Goal: Information Seeking & Learning: Learn about a topic

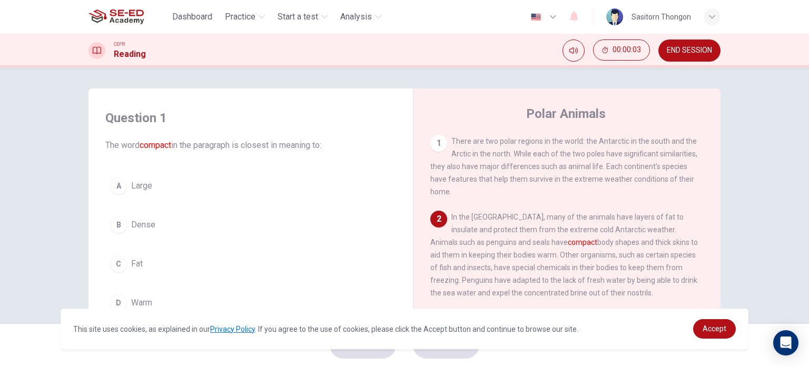
click at [13, 147] on div "Question 1 The word compact in the paragraph is closest in meaning to: A Large …" at bounding box center [404, 195] width 809 height 257
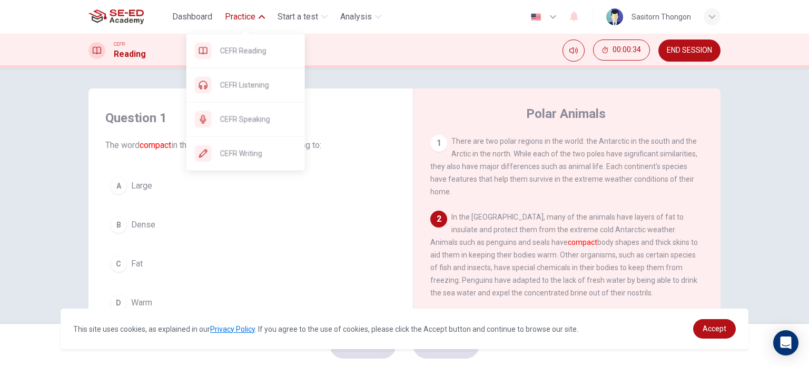
click at [247, 16] on span "Practice" at bounding box center [240, 17] width 31 height 13
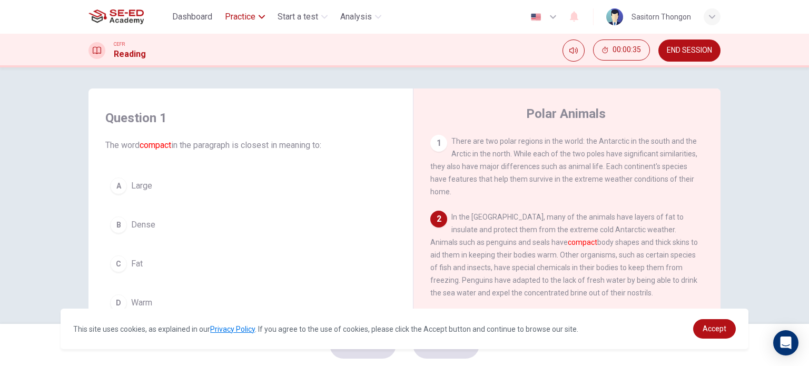
click at [247, 16] on span "Practice" at bounding box center [240, 17] width 31 height 13
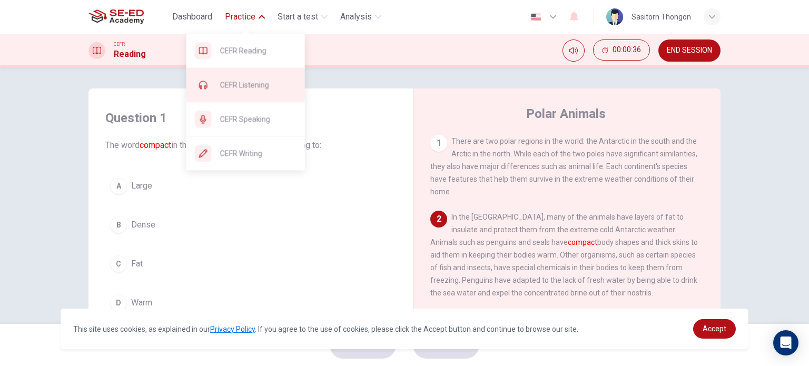
click at [248, 91] on div "CEFR Listening" at bounding box center [246, 85] width 119 height 34
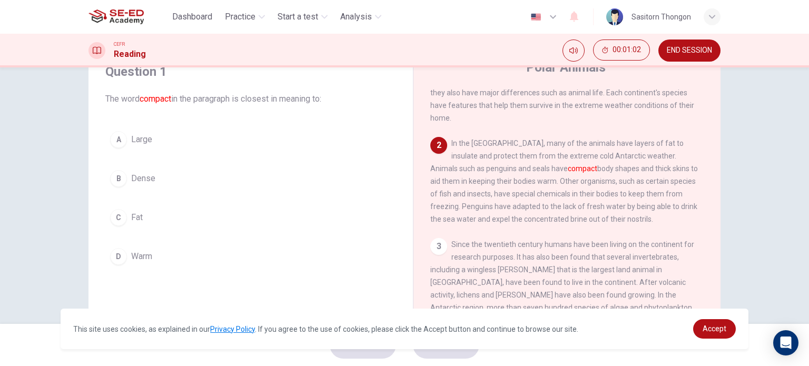
scroll to position [53, 0]
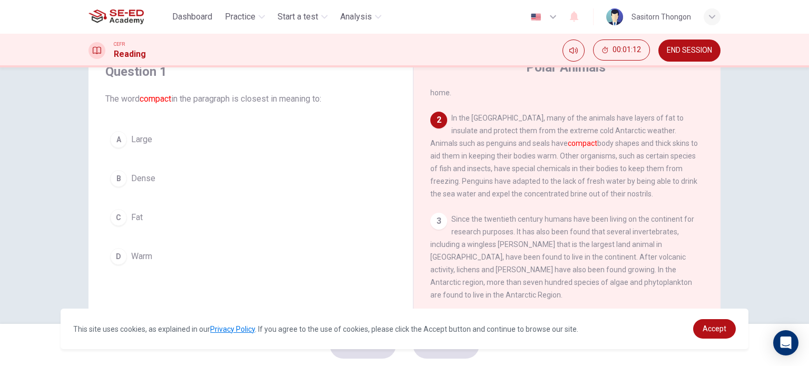
click at [113, 139] on div "A" at bounding box center [118, 139] width 17 height 17
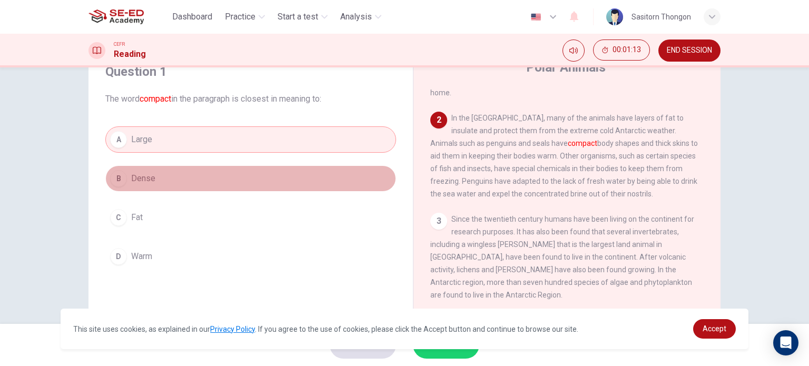
click at [118, 175] on div "B" at bounding box center [118, 178] width 17 height 17
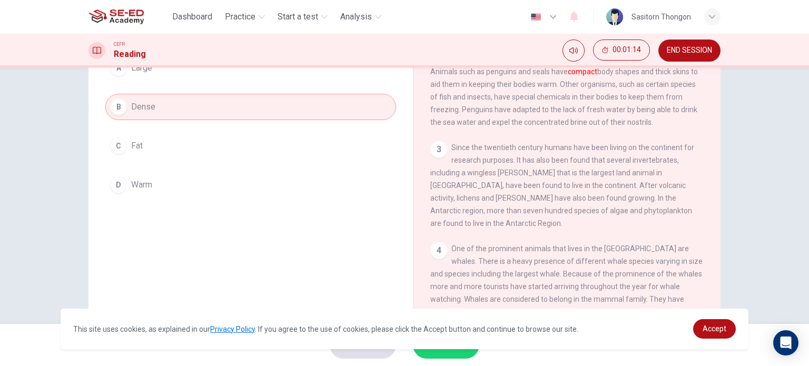
scroll to position [152, 0]
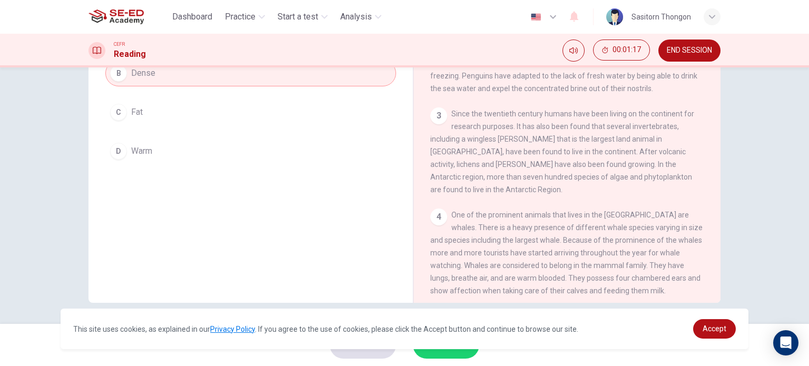
click at [114, 149] on div "D" at bounding box center [118, 151] width 17 height 17
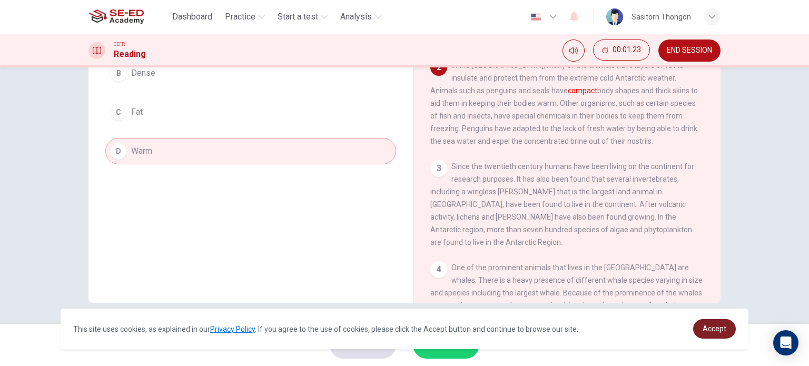
click at [702, 326] on link "Accept" at bounding box center [714, 328] width 43 height 19
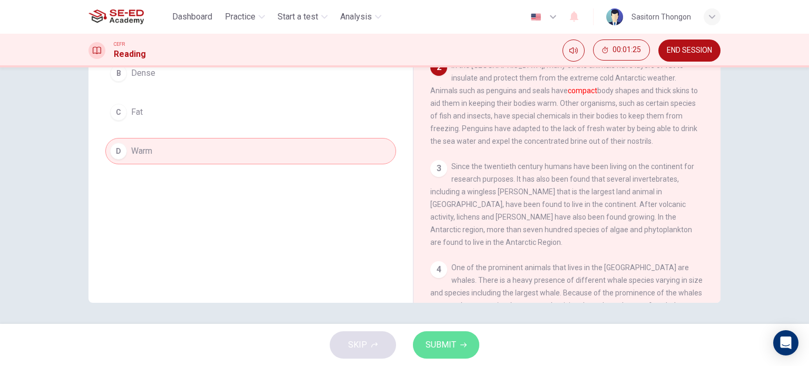
click at [445, 344] on span "SUBMIT" at bounding box center [441, 345] width 31 height 15
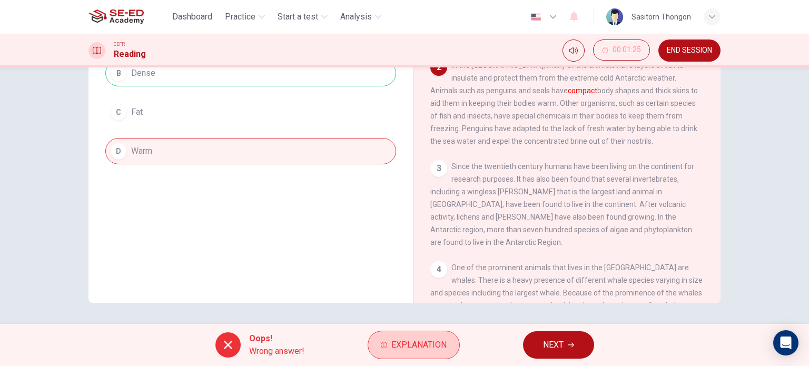
click at [407, 346] on span "Explanation" at bounding box center [419, 345] width 55 height 15
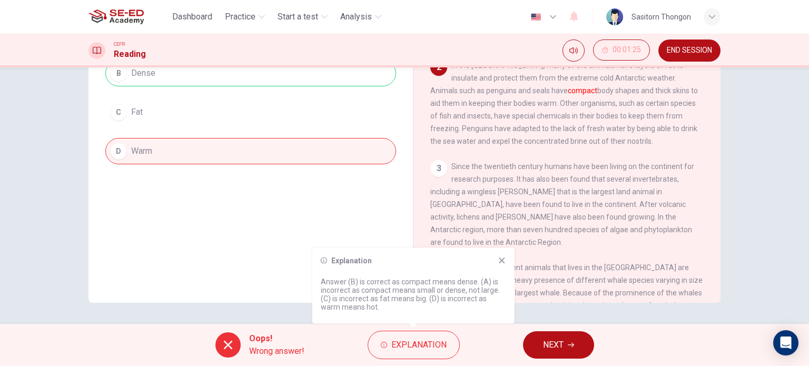
click at [500, 260] on icon at bounding box center [502, 261] width 8 height 8
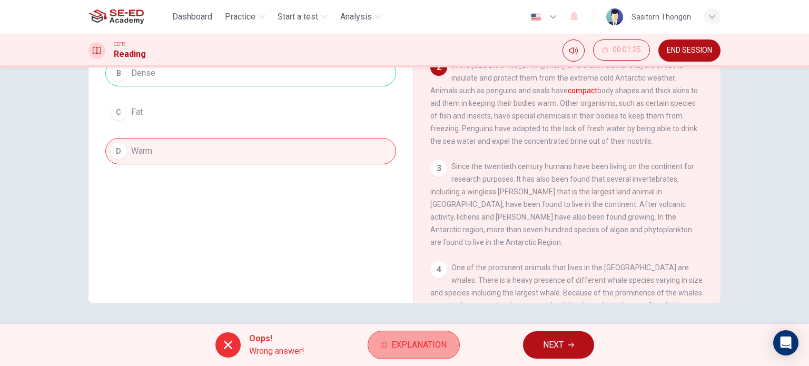
click at [426, 356] on button "Explanation" at bounding box center [414, 345] width 92 height 28
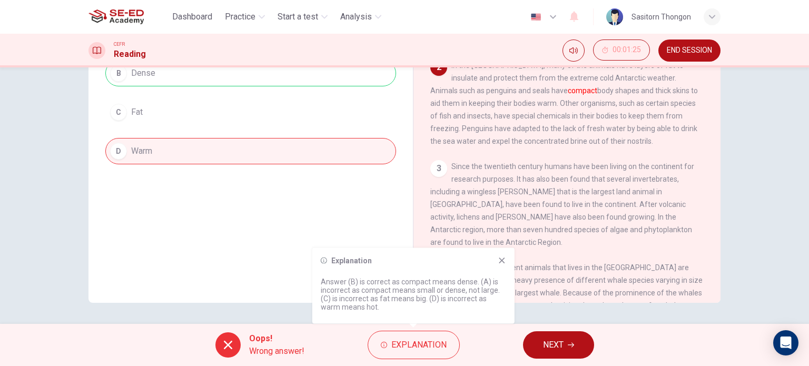
click at [545, 341] on span "NEXT" at bounding box center [553, 345] width 21 height 15
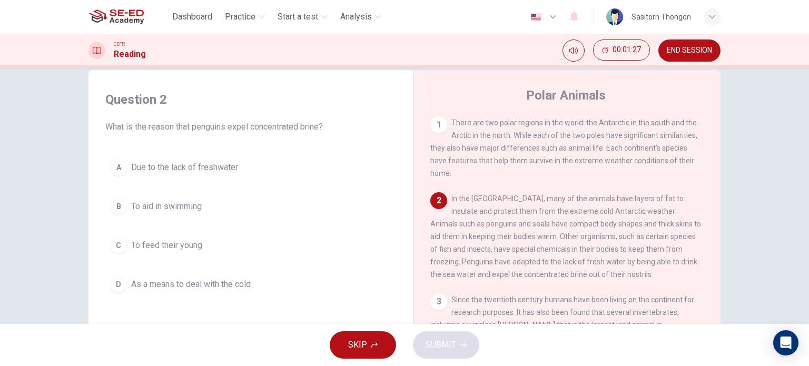
scroll to position [0, 0]
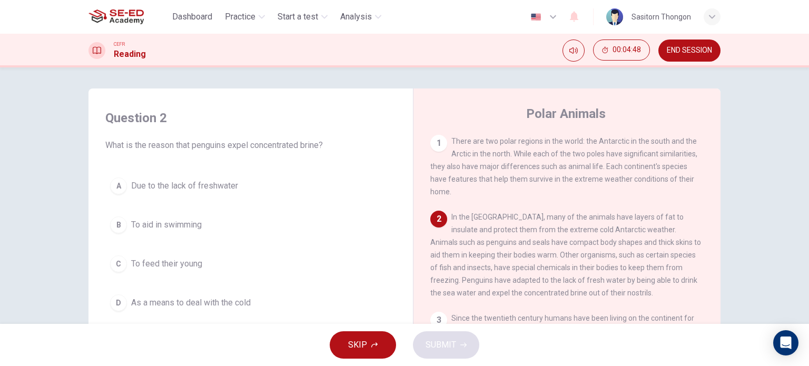
drag, startPoint x: 306, startPoint y: 183, endPoint x: 316, endPoint y: 218, distance: 36.8
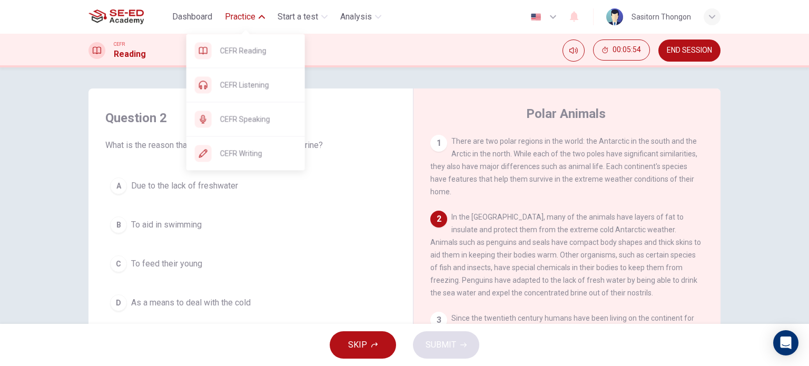
click at [238, 17] on span "Practice" at bounding box center [240, 17] width 31 height 13
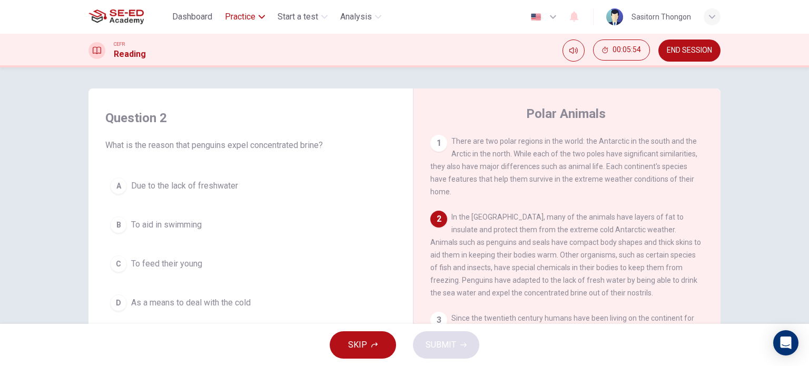
click at [238, 17] on span "Practice" at bounding box center [240, 17] width 31 height 13
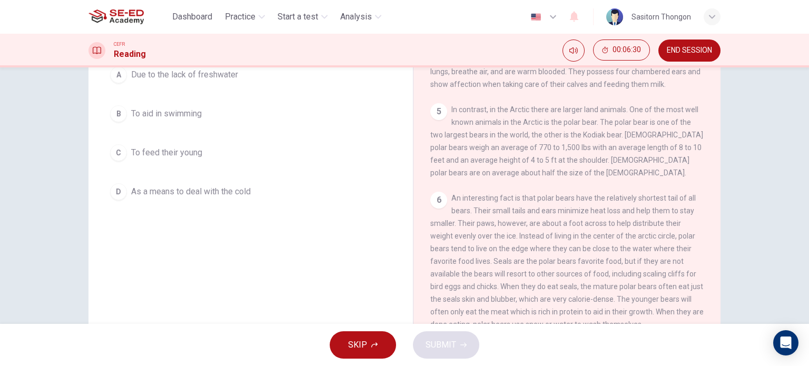
scroll to position [152, 0]
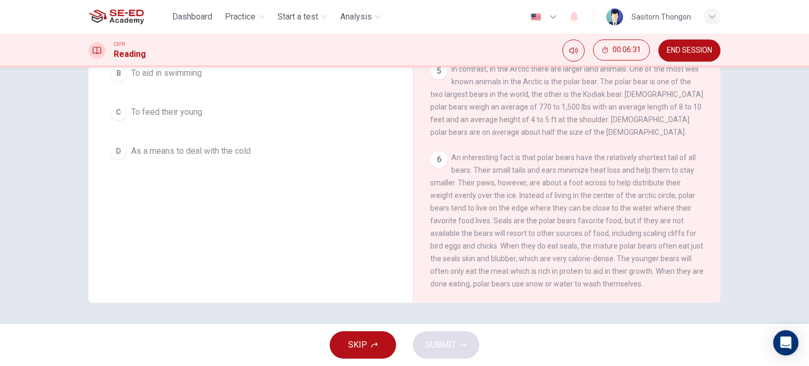
click at [699, 43] on button "END SESSION" at bounding box center [690, 51] width 62 height 22
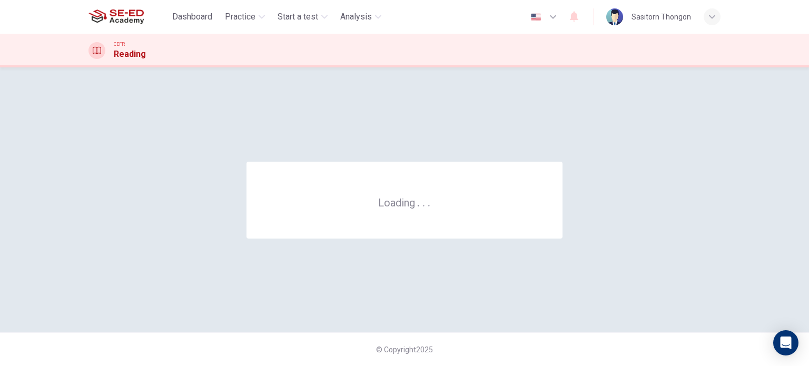
scroll to position [0, 0]
